Goal: Information Seeking & Learning: Check status

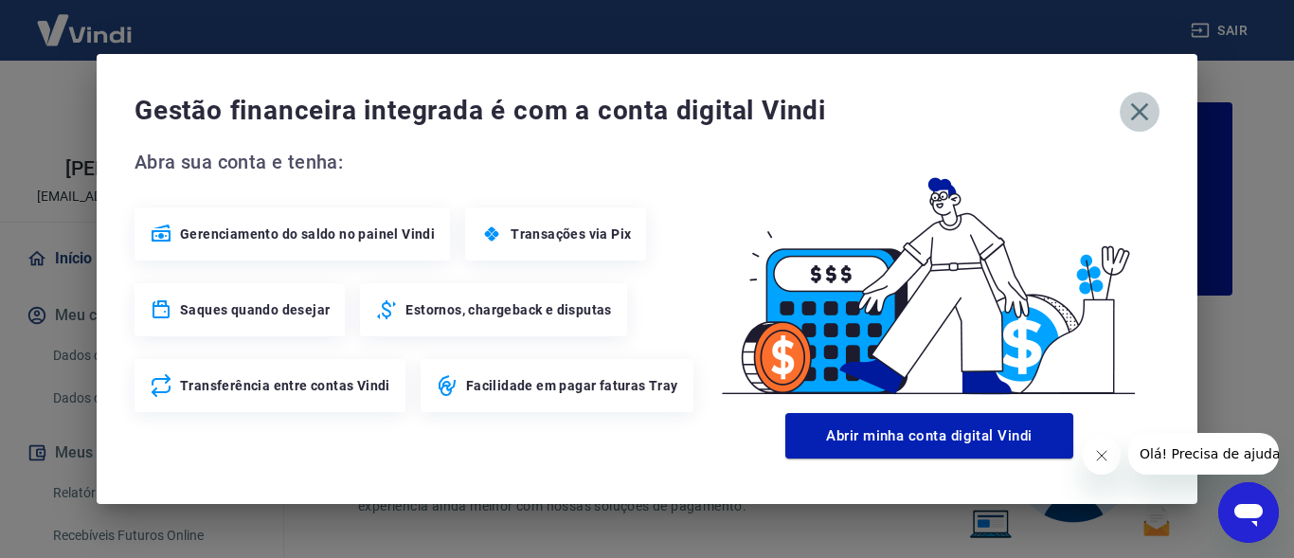
click at [1146, 108] on icon "button" at bounding box center [1139, 112] width 30 height 30
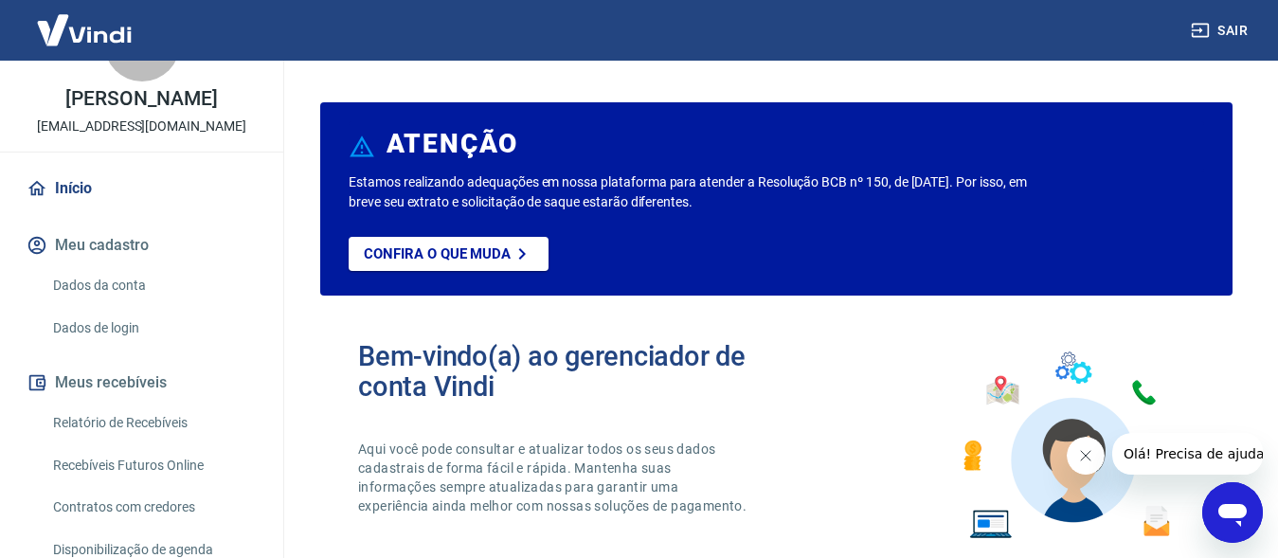
scroll to position [97, 0]
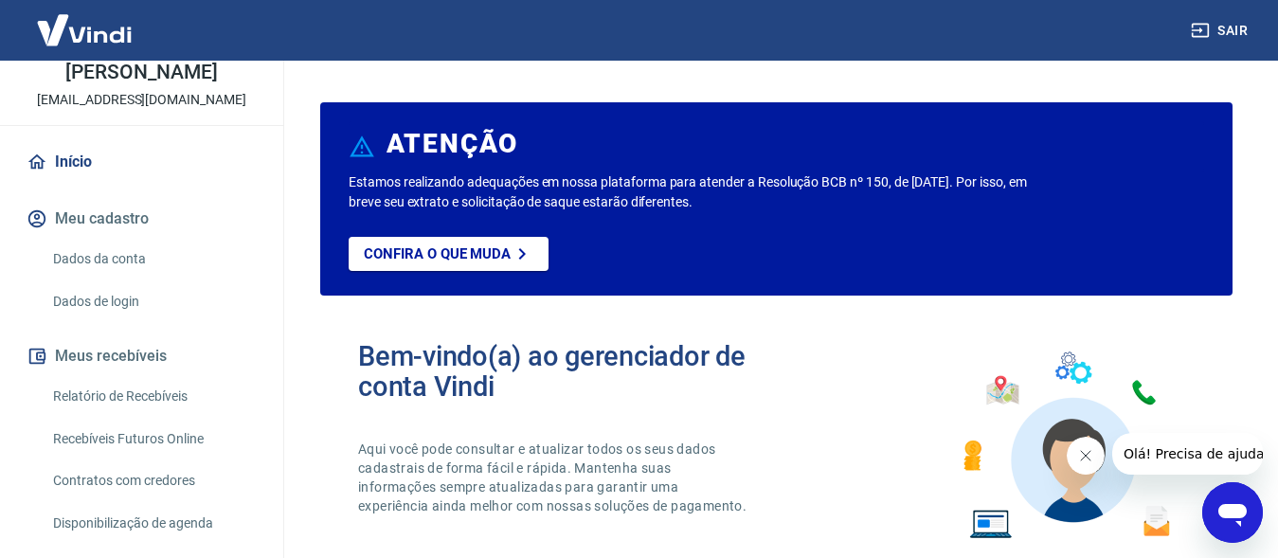
click at [166, 439] on link "Recebíveis Futuros Online" at bounding box center [152, 439] width 215 height 39
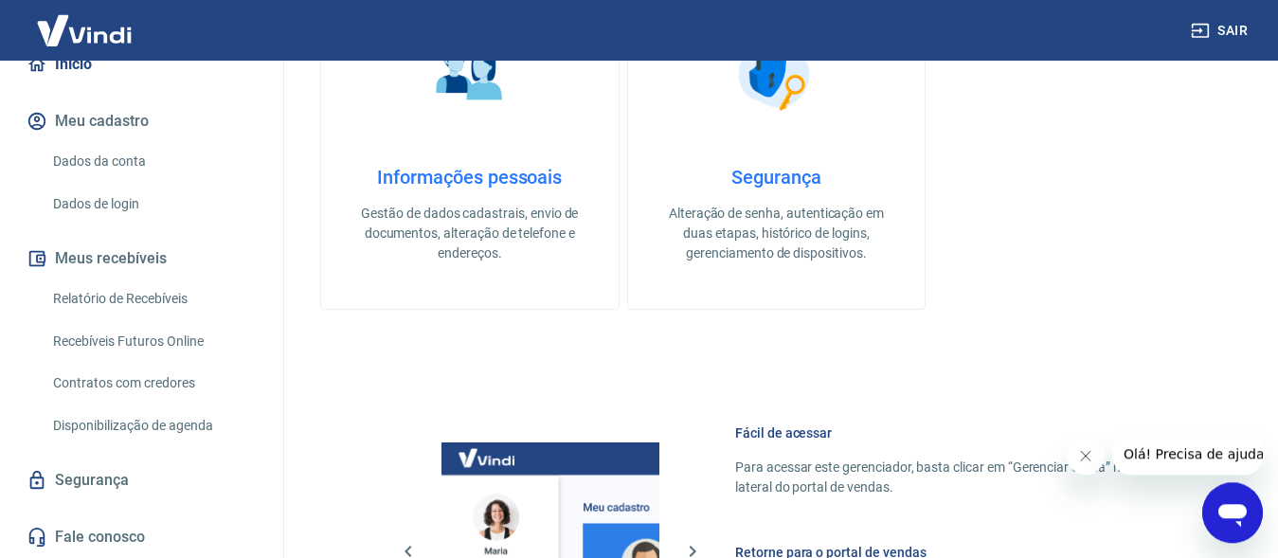
scroll to position [773, 0]
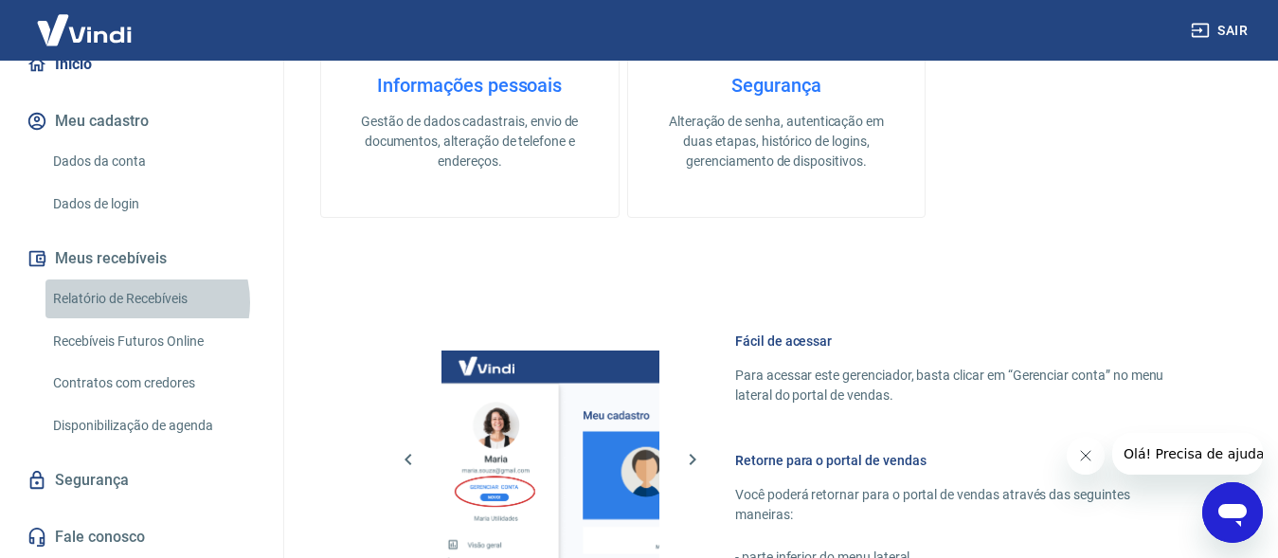
click at [146, 302] on link "Relatório de Recebíveis" at bounding box center [152, 298] width 215 height 39
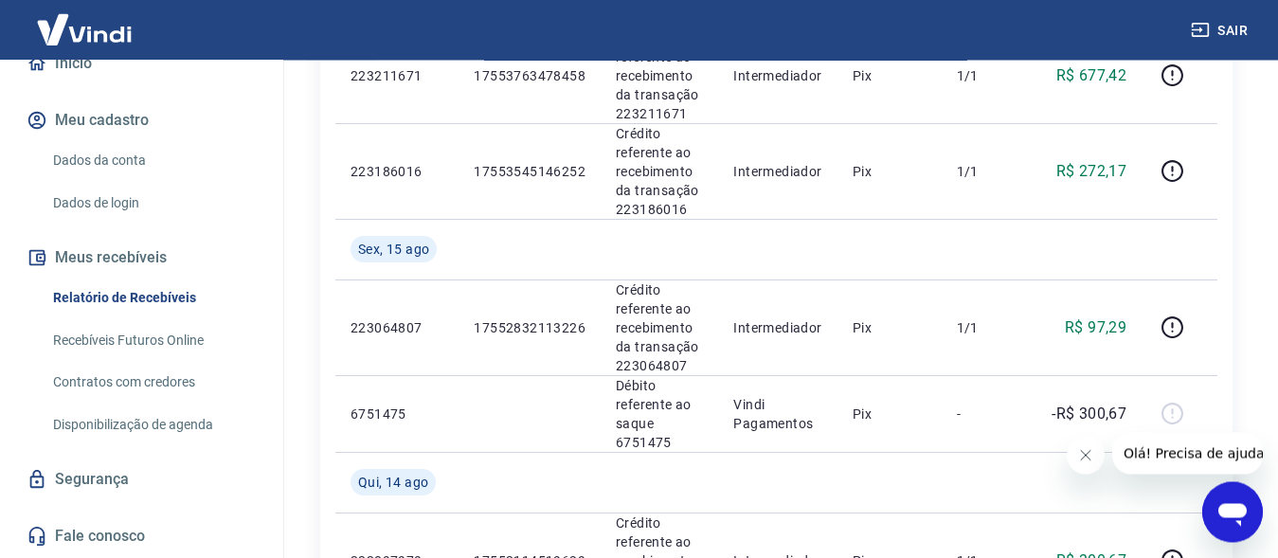
scroll to position [1267, 0]
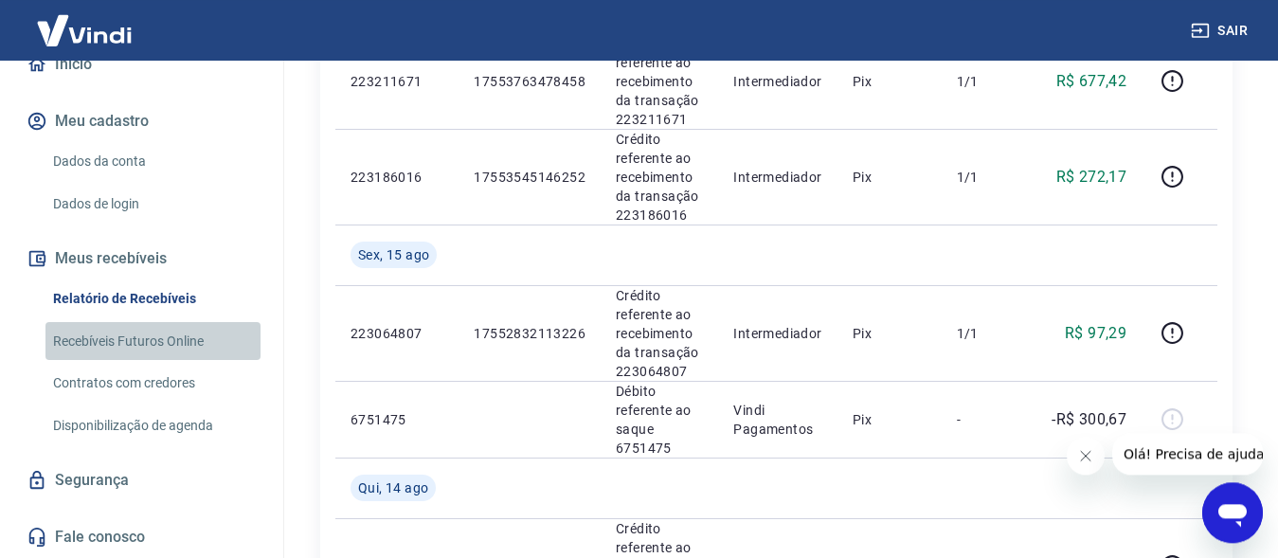
click at [153, 336] on link "Recebíveis Futuros Online" at bounding box center [152, 341] width 215 height 39
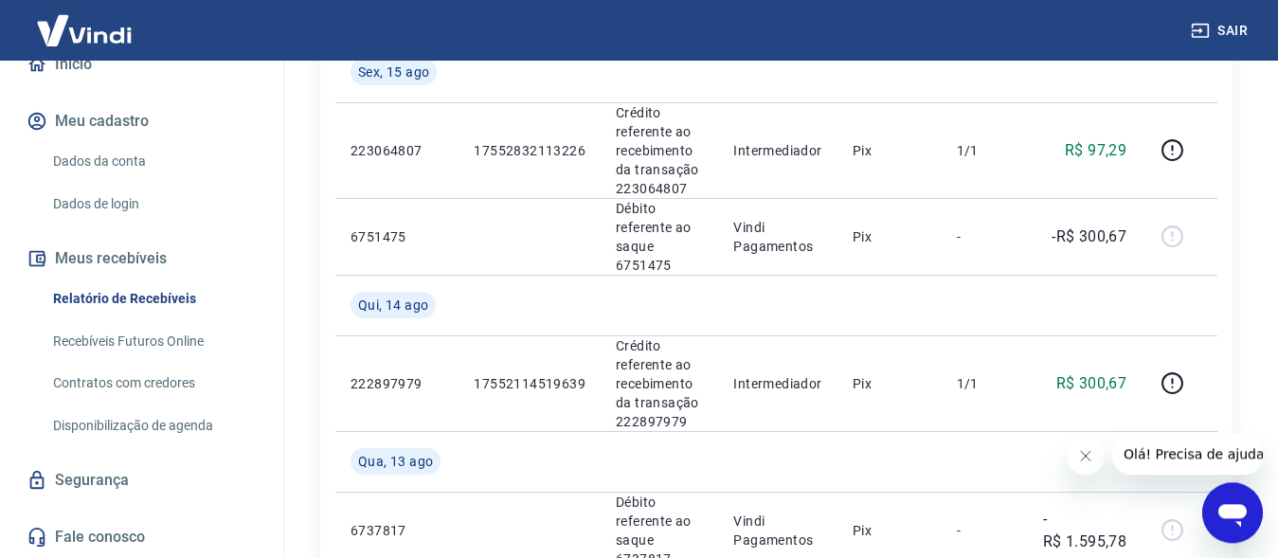
scroll to position [1556, 0]
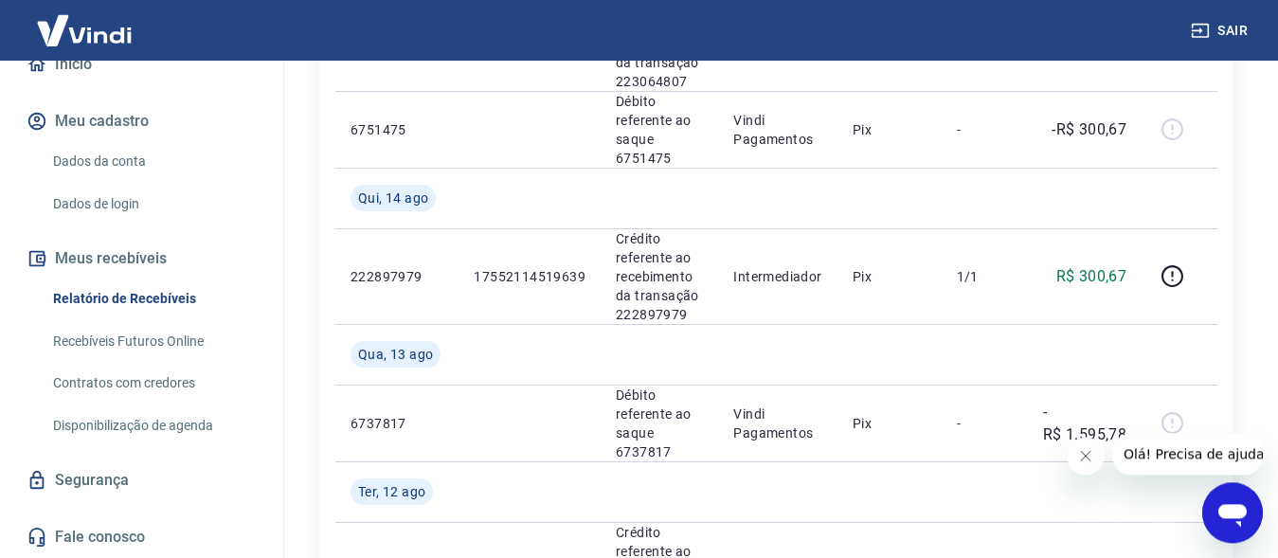
click at [152, 430] on link "Disponibilização de agenda" at bounding box center [152, 425] width 215 height 39
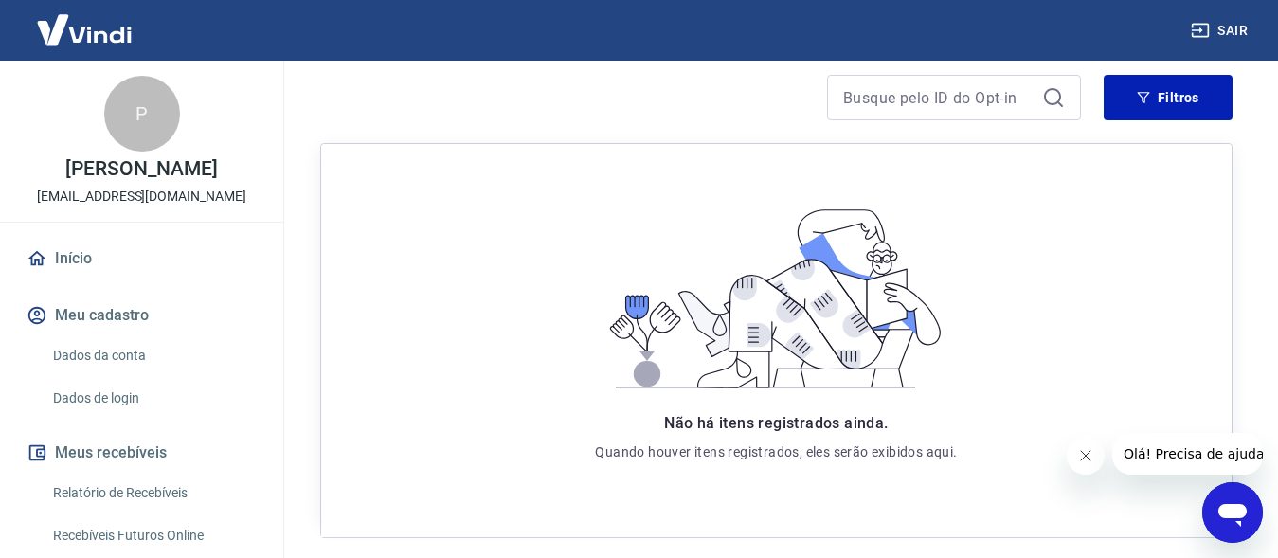
scroll to position [194, 0]
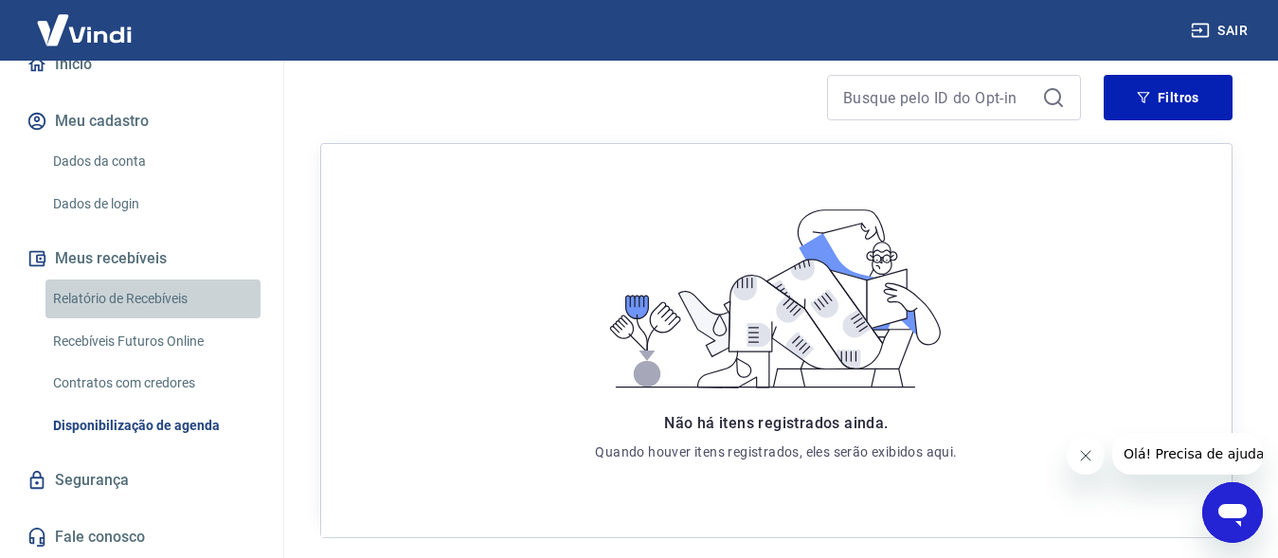
click at [162, 296] on link "Relatório de Recebíveis" at bounding box center [152, 298] width 215 height 39
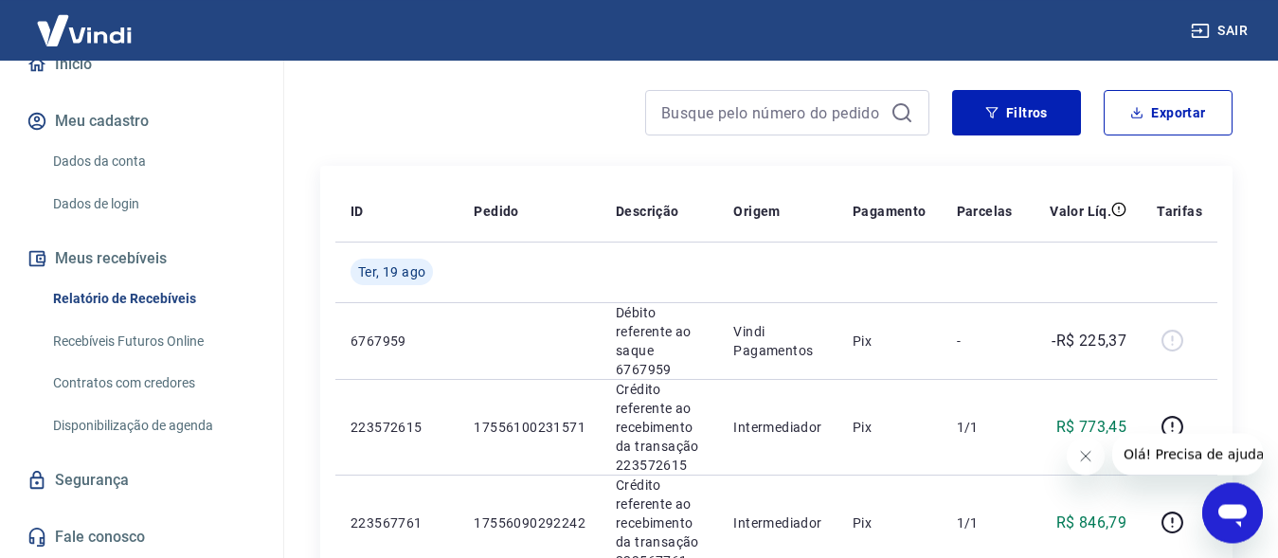
scroll to position [31, 0]
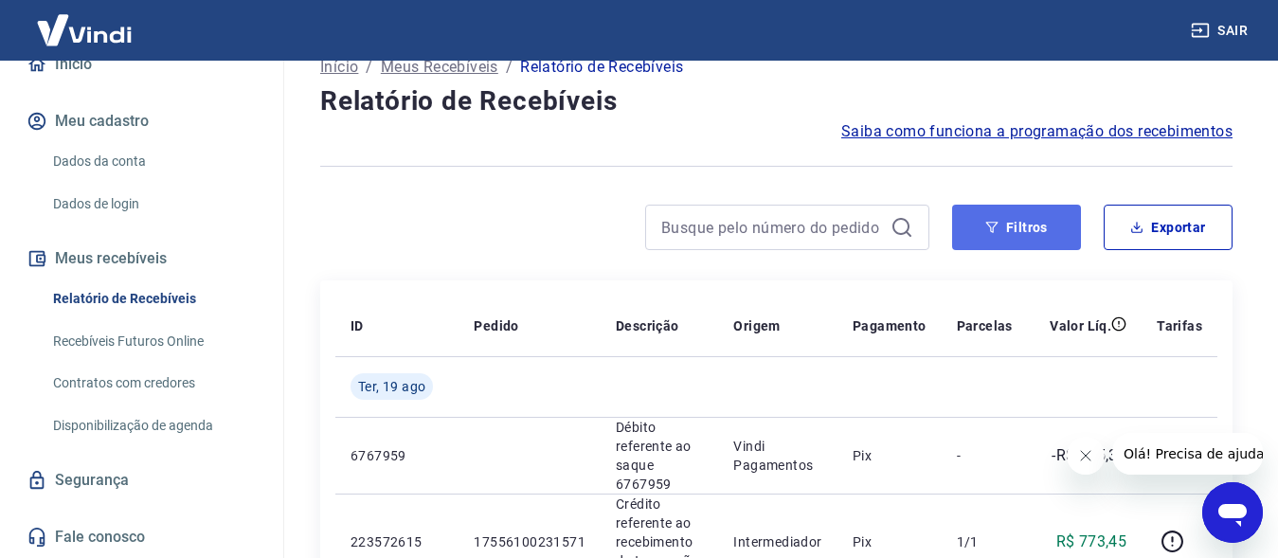
click at [1050, 230] on button "Filtros" at bounding box center [1016, 227] width 129 height 45
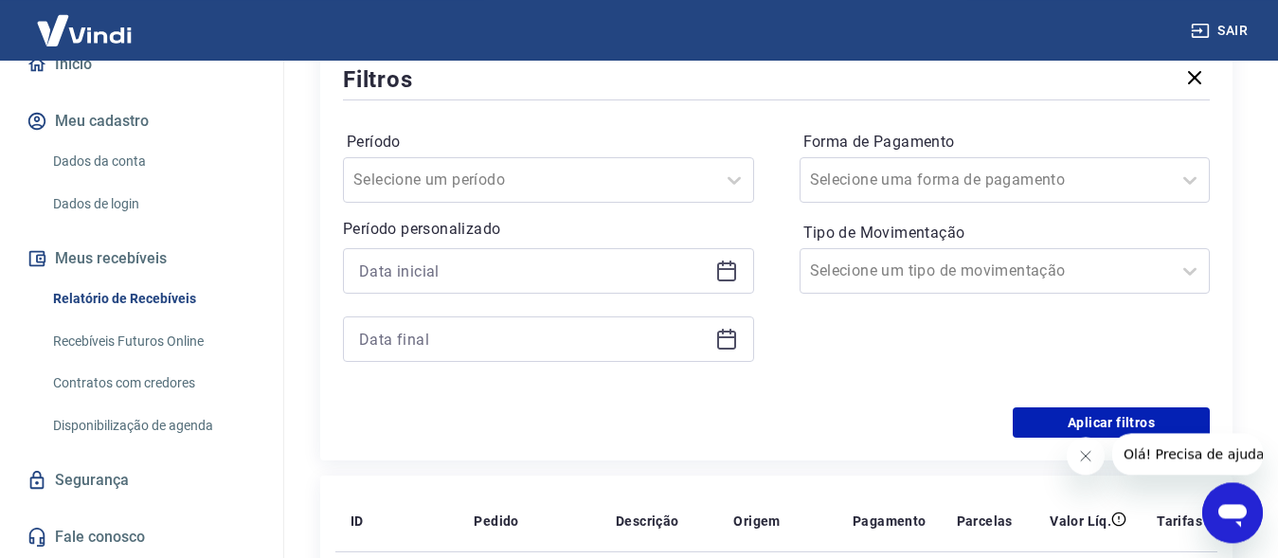
scroll to position [321, 0]
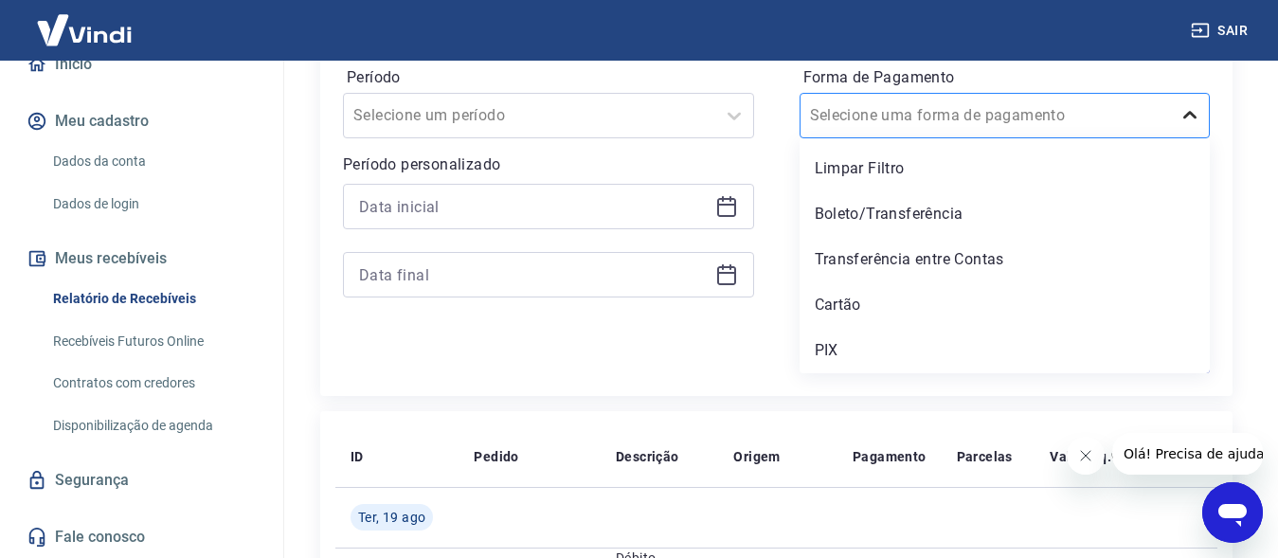
click at [1193, 103] on div at bounding box center [1190, 116] width 38 height 38
click at [887, 302] on div "Cartão" at bounding box center [1005, 305] width 411 height 38
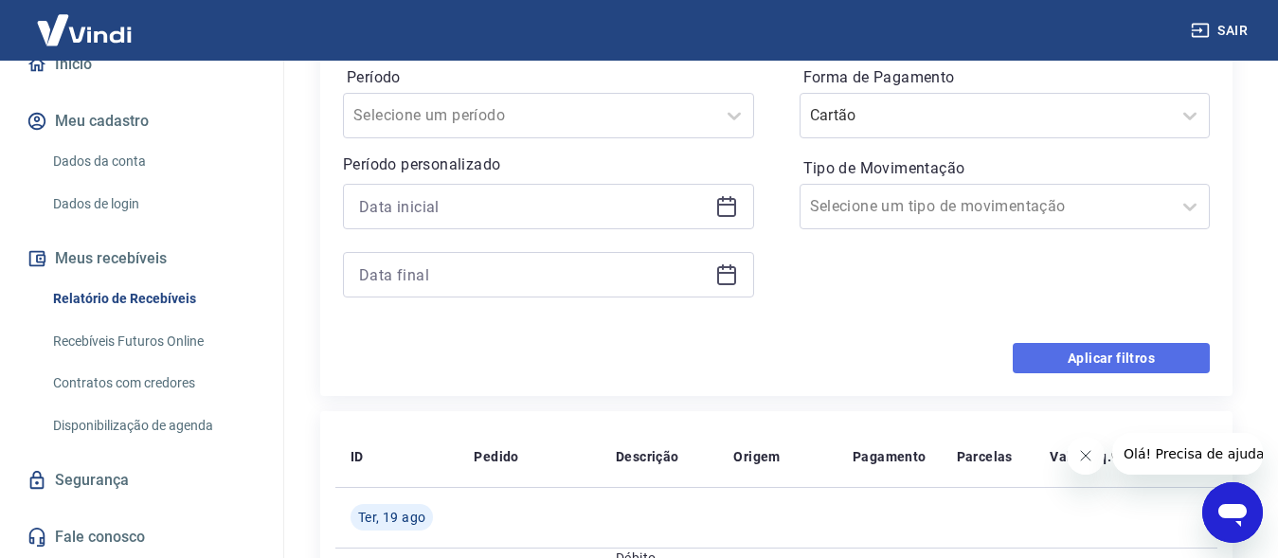
click at [1132, 350] on button "Aplicar filtros" at bounding box center [1111, 358] width 197 height 30
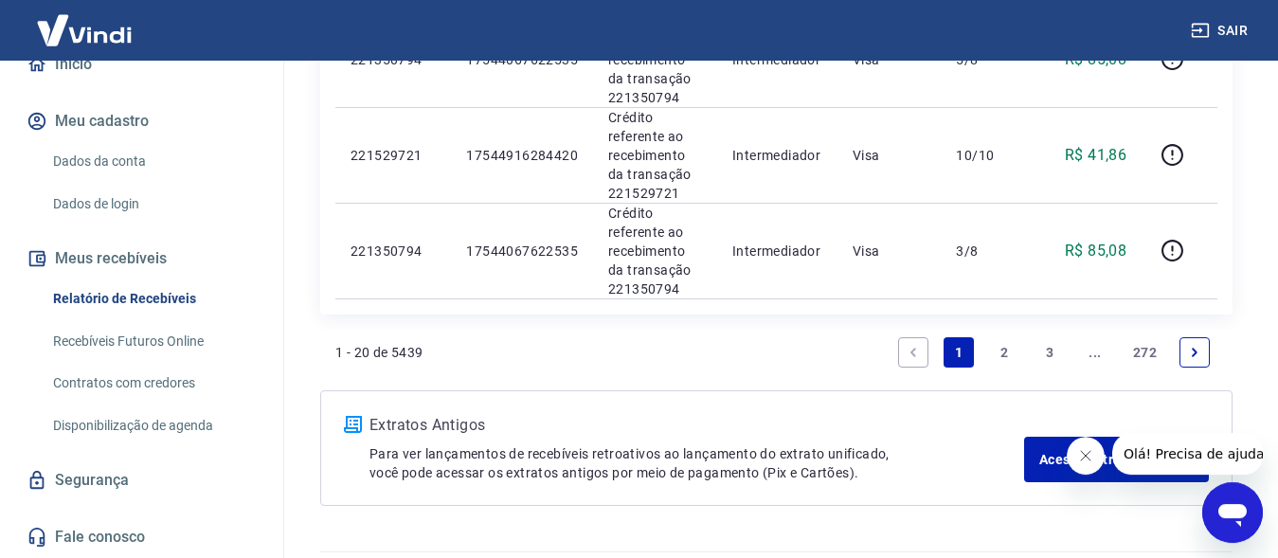
scroll to position [2115, 0]
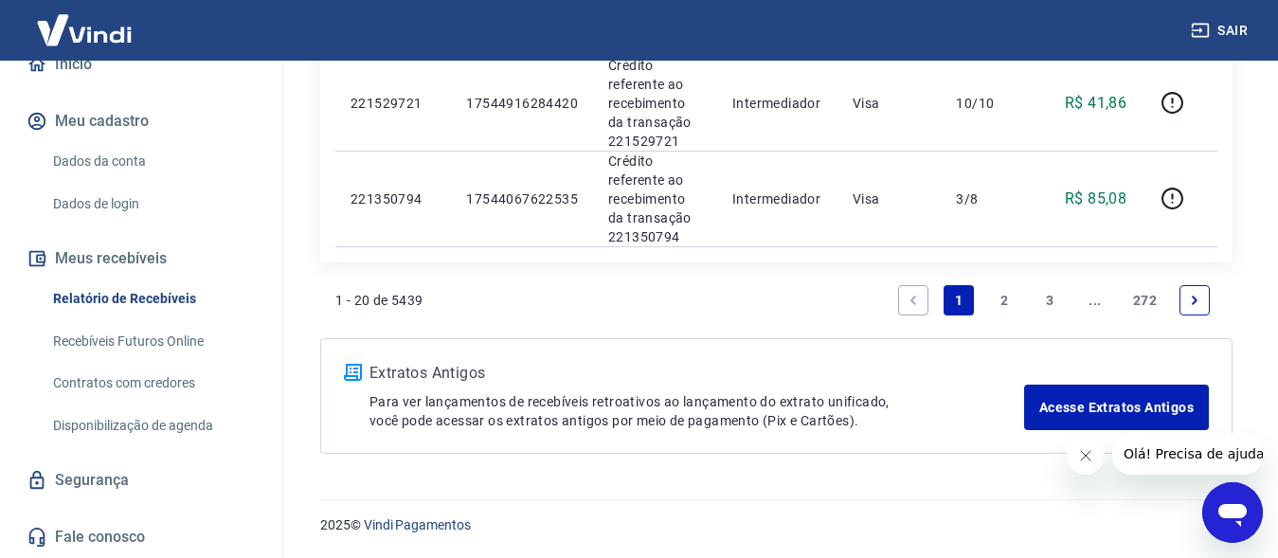
click at [913, 299] on icon "Previous page" at bounding box center [913, 300] width 6 height 9
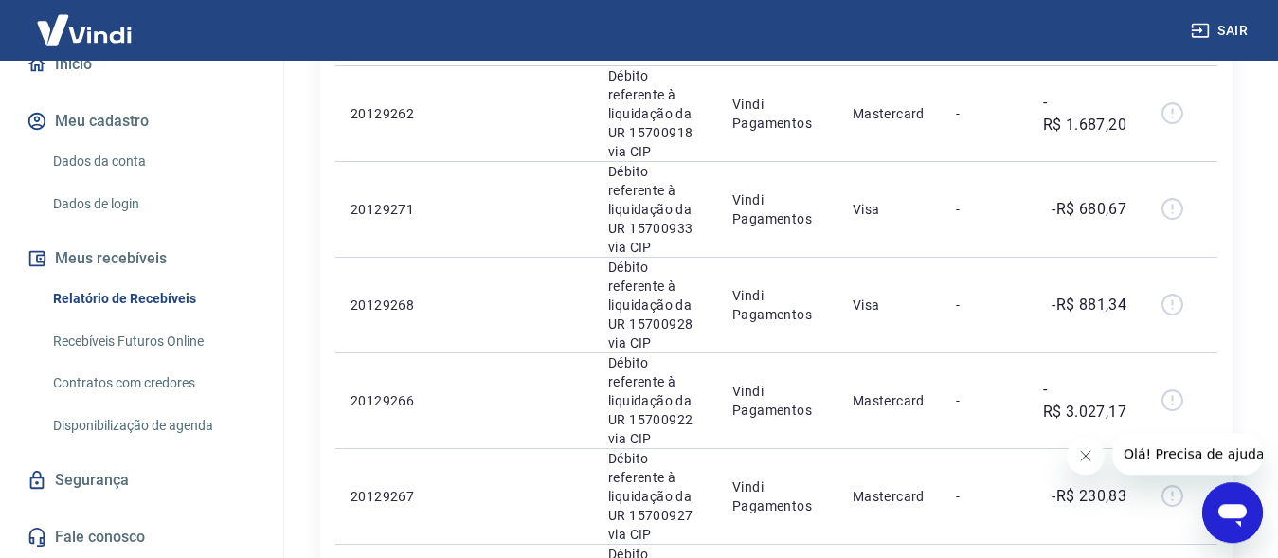
scroll to position [569, 0]
